Goal: Navigation & Orientation: Find specific page/section

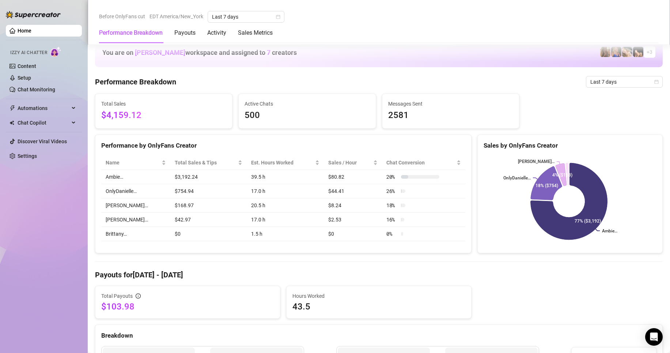
scroll to position [658, 0]
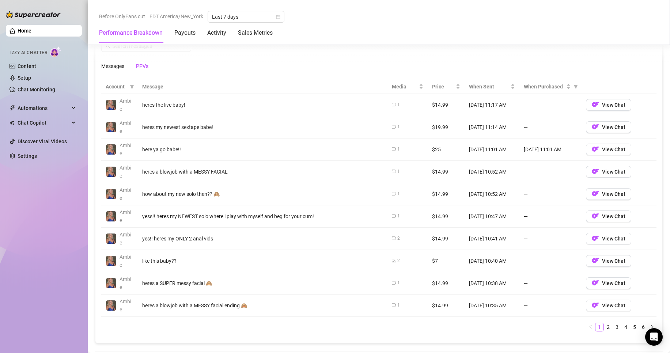
click at [121, 35] on Breakdown "Performance Breakdown" at bounding box center [131, 33] width 64 height 9
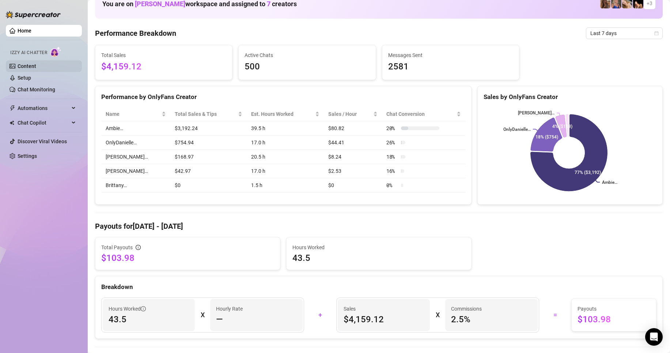
scroll to position [29, 0]
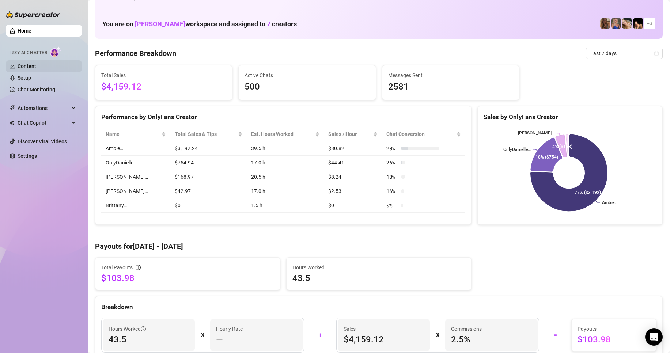
click at [31, 64] on link "Content" at bounding box center [27, 66] width 19 height 6
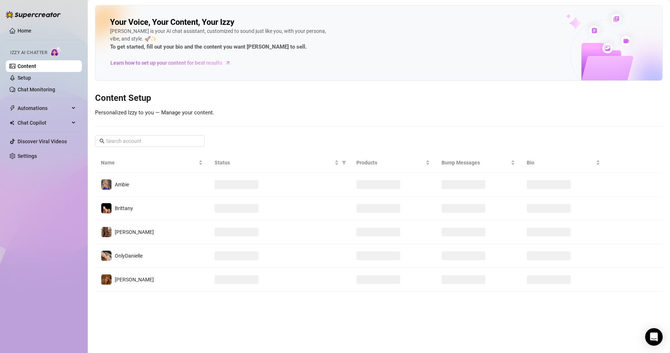
click at [31, 65] on link "Content" at bounding box center [27, 66] width 19 height 6
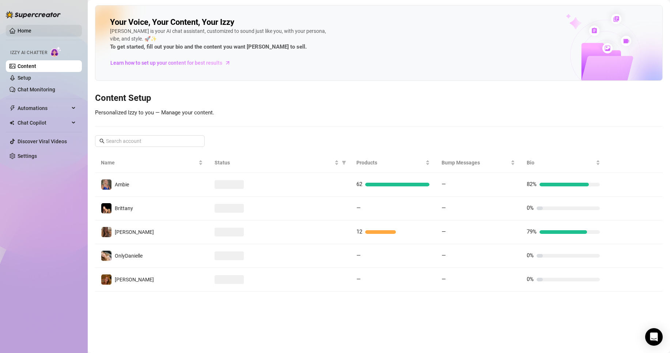
click at [30, 33] on link "Home" at bounding box center [25, 31] width 14 height 6
